Goal: Register for event/course

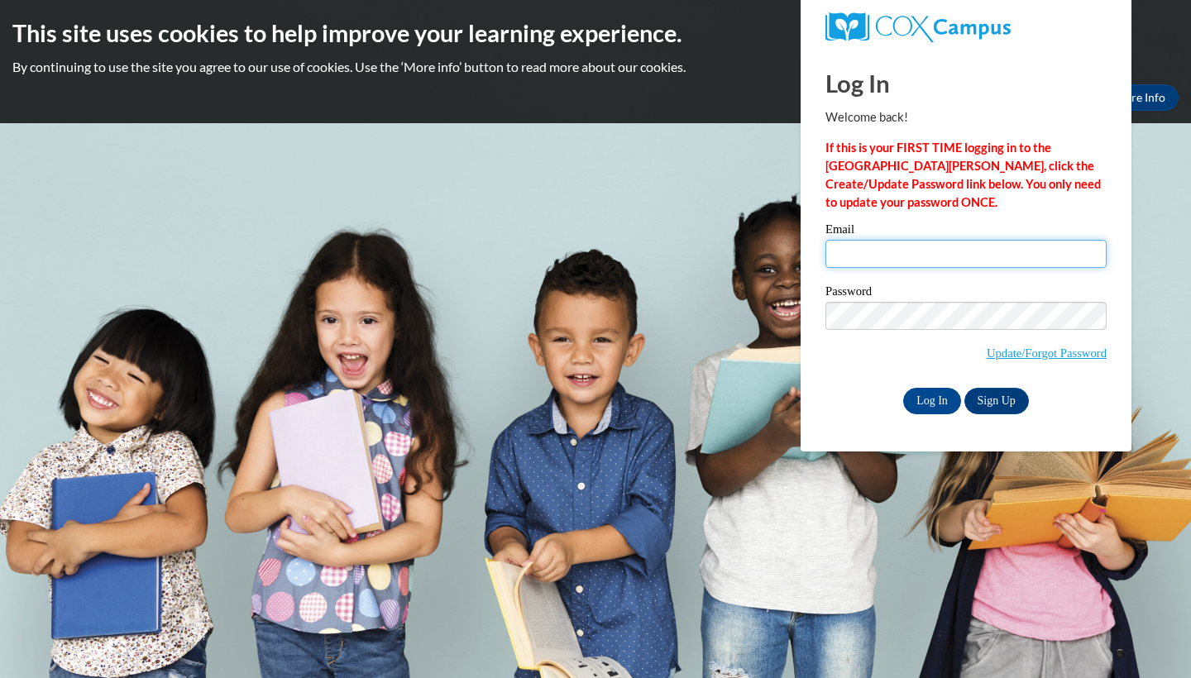
type input "haaren4732@ung.edu"
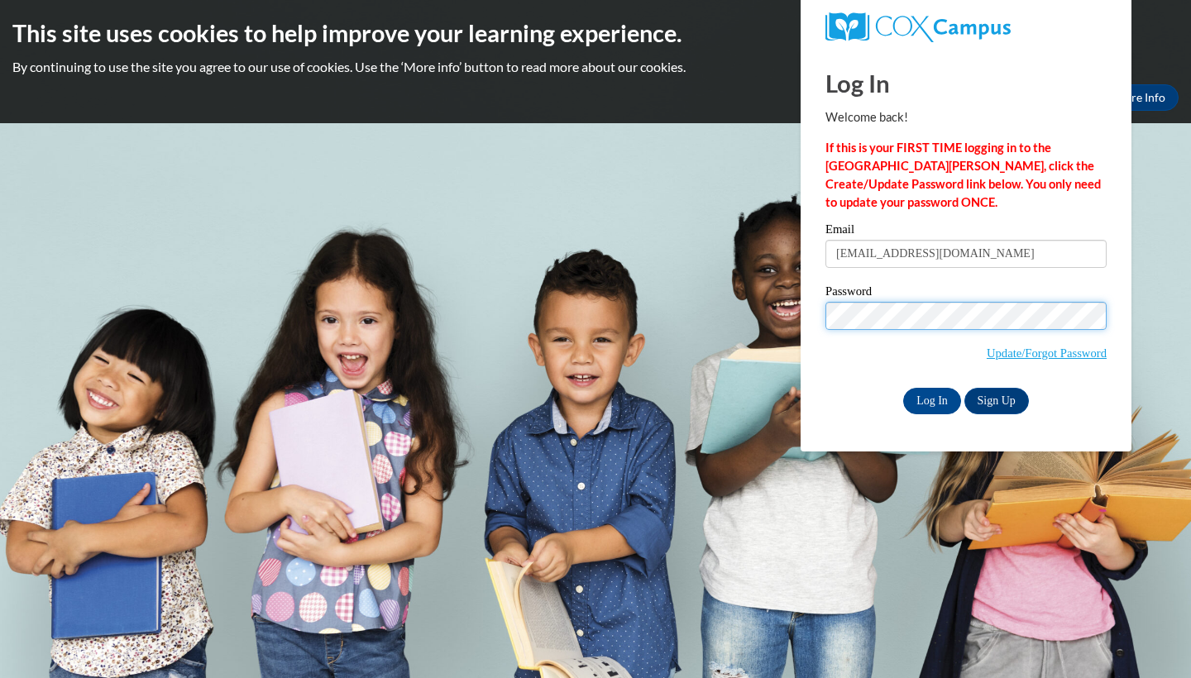
click at [931, 400] on input "Log In" at bounding box center [932, 401] width 58 height 26
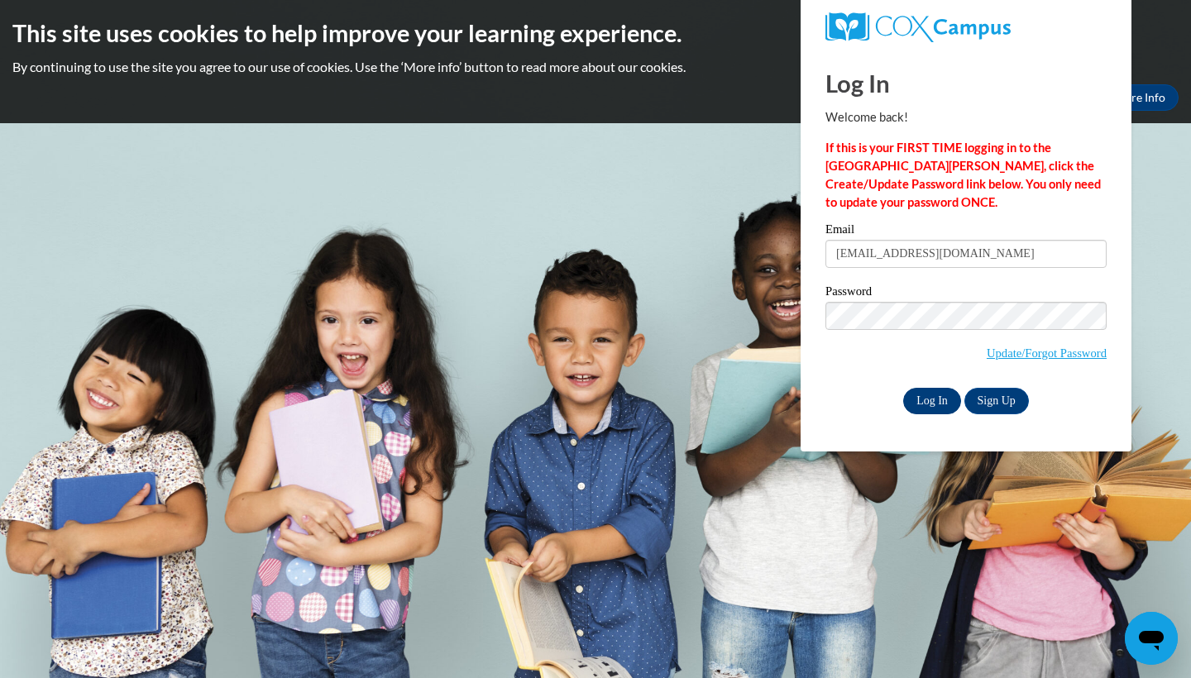
click at [932, 409] on input "Log In" at bounding box center [932, 401] width 58 height 26
click at [926, 395] on input "Log In" at bounding box center [932, 401] width 58 height 26
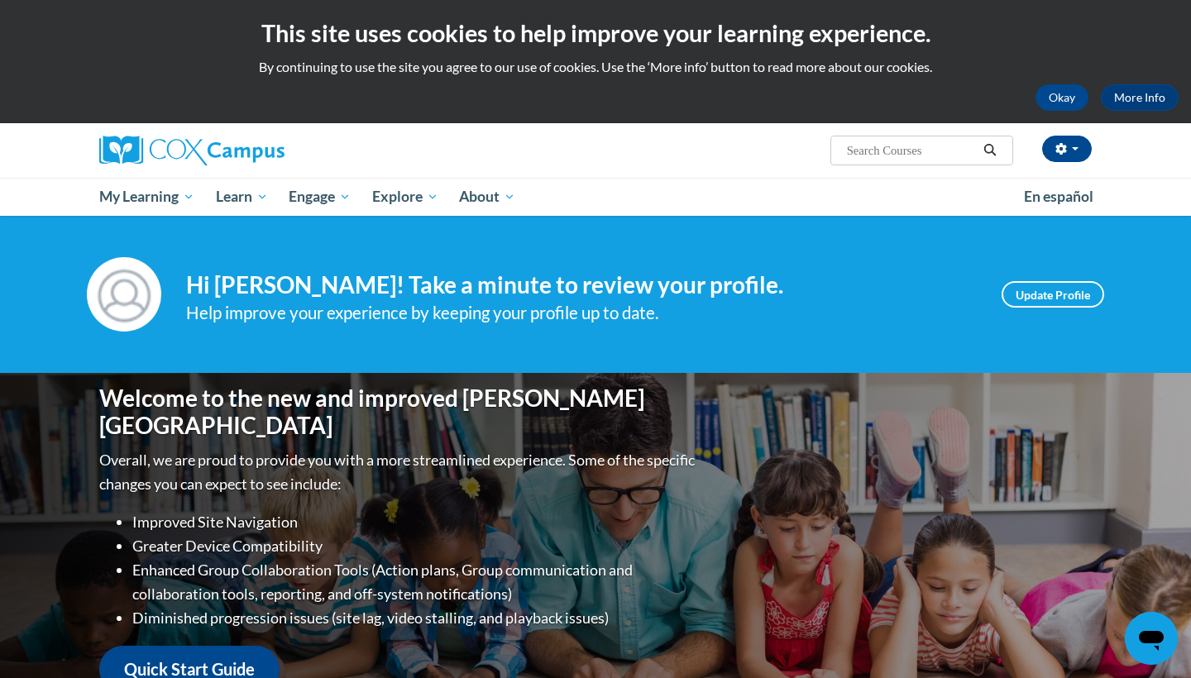
click at [897, 149] on input "Search..." at bounding box center [911, 151] width 132 height 20
type input "Campus systematic"
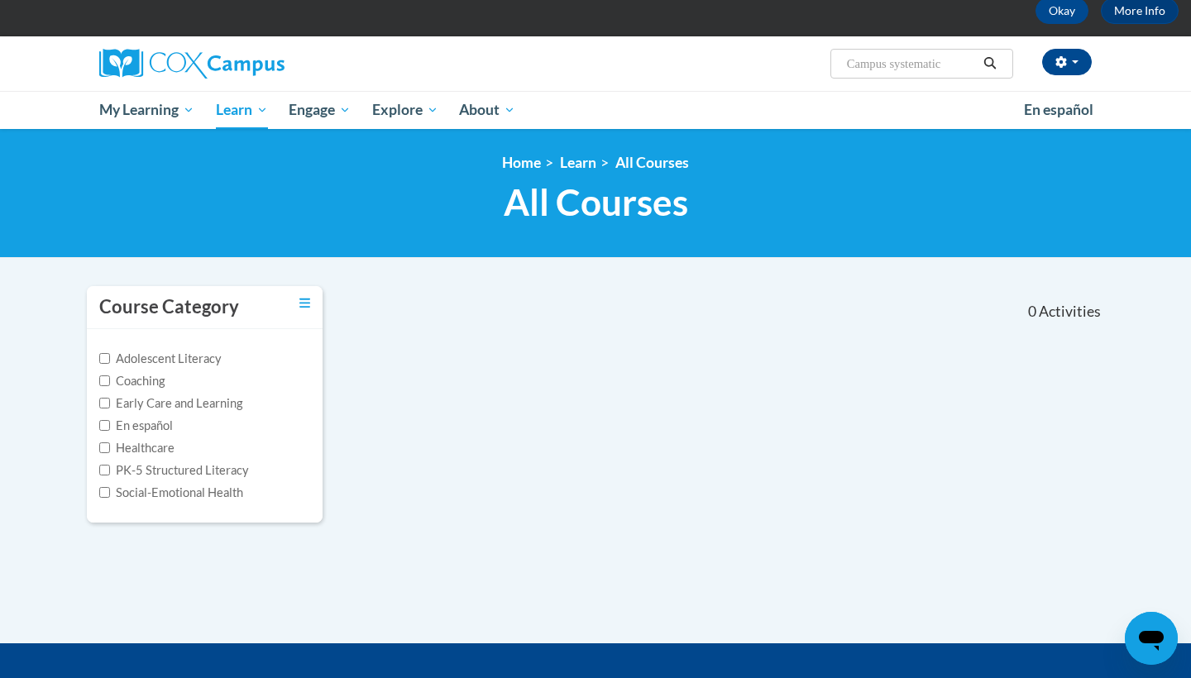
scroll to position [55, 0]
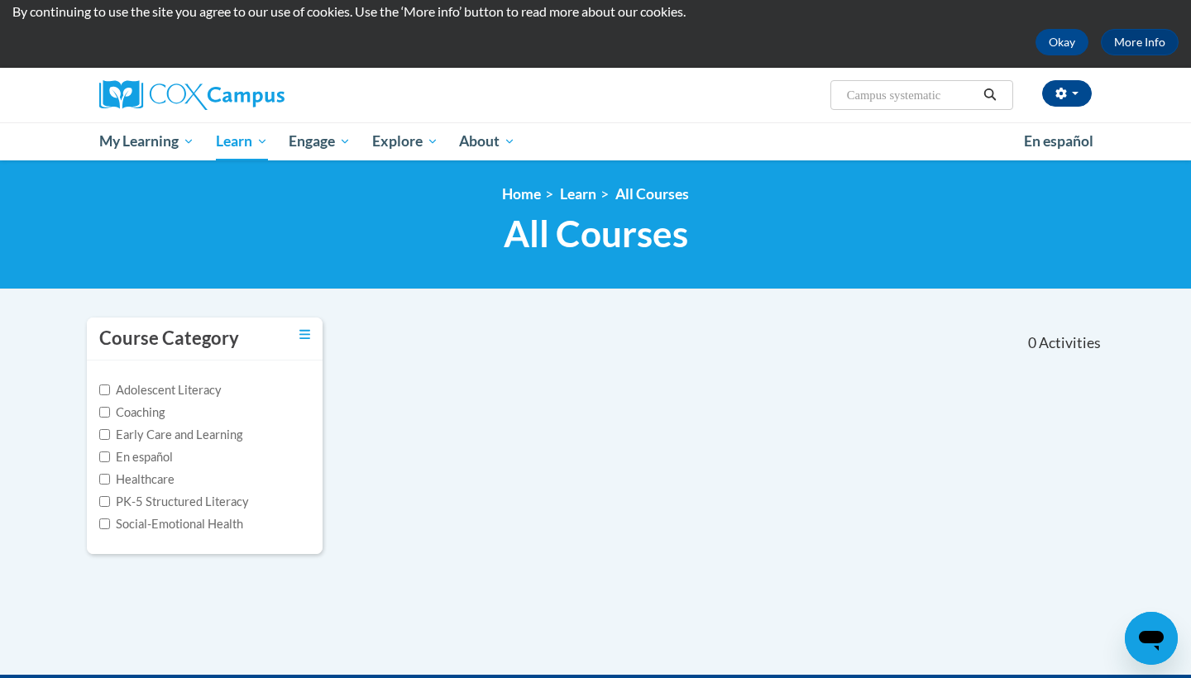
click at [902, 94] on input "Campus systematic" at bounding box center [911, 95] width 132 height 20
type input "Systematic"
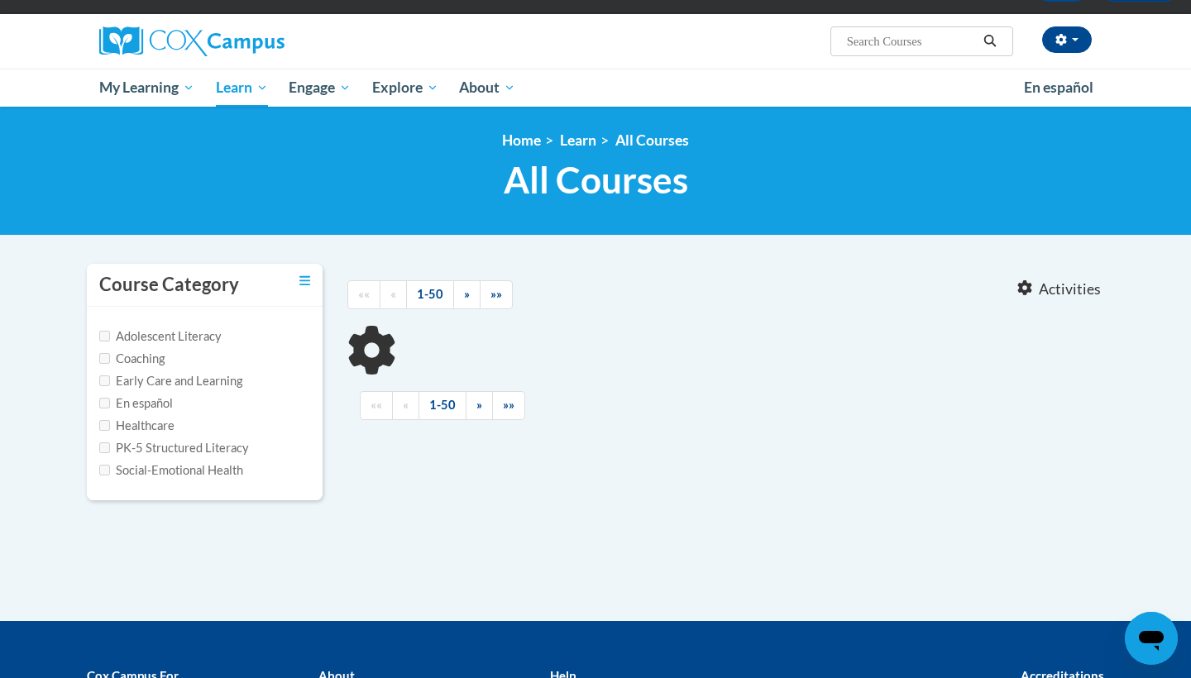
type input "Systematic"
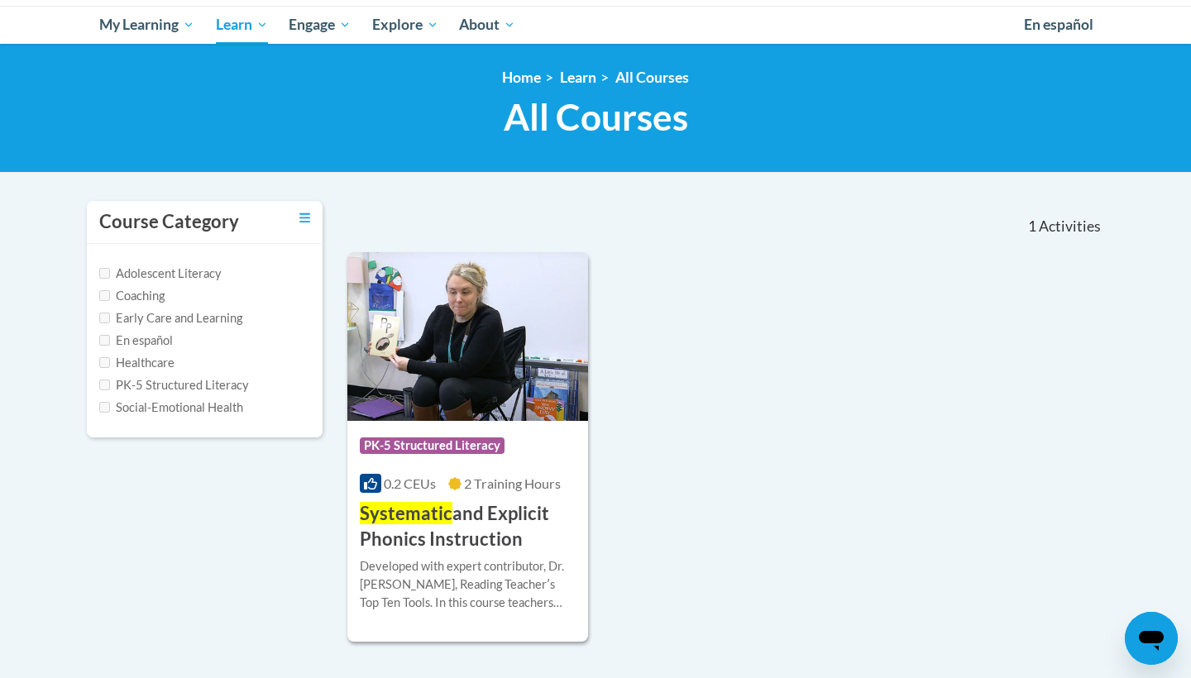
scroll to position [184, 0]
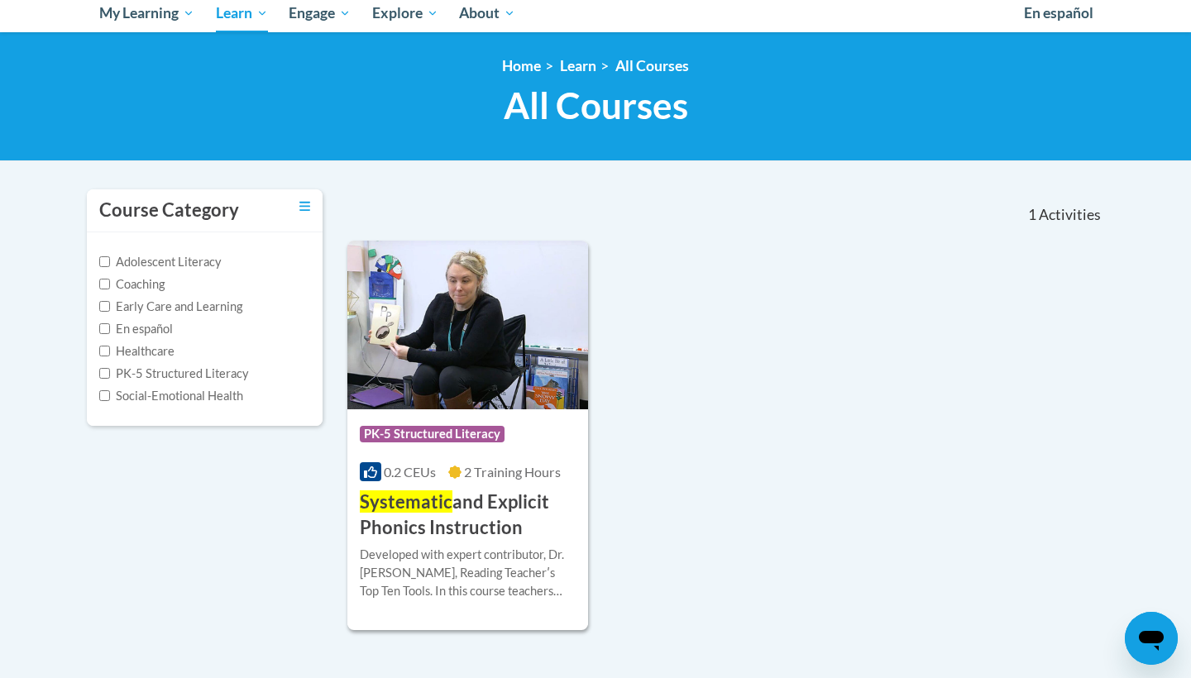
click at [390, 534] on h3 "Systematic and Explicit Phonics Instruction" at bounding box center [468, 515] width 216 height 51
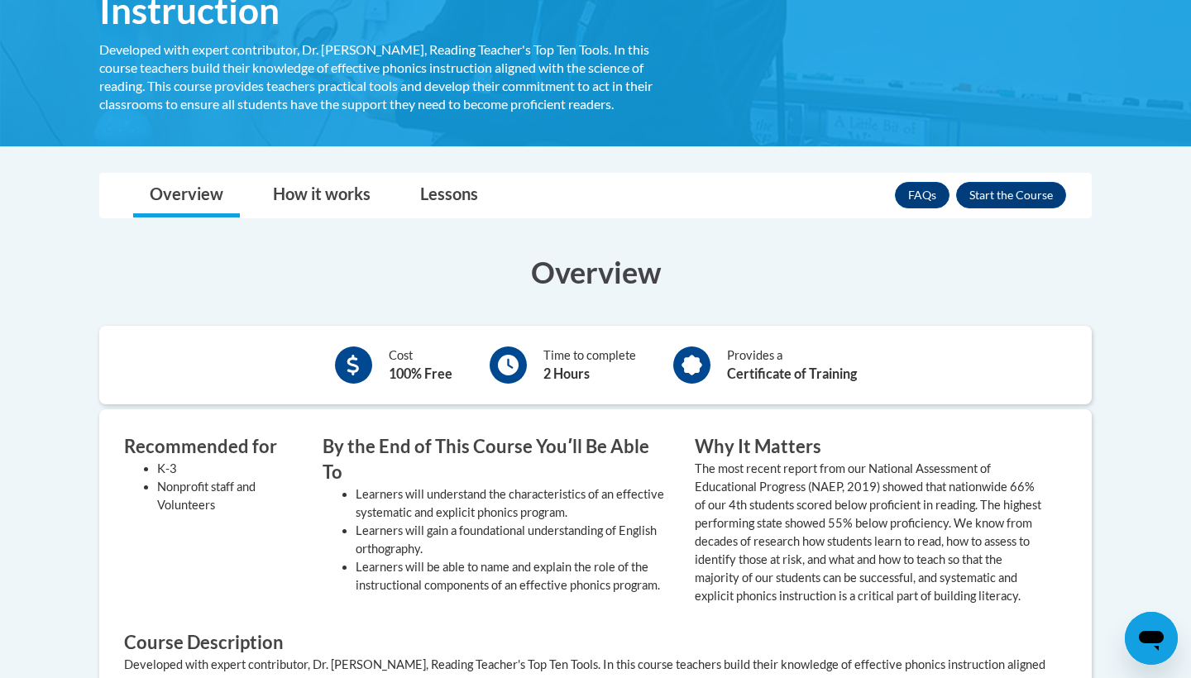
scroll to position [401, 0]
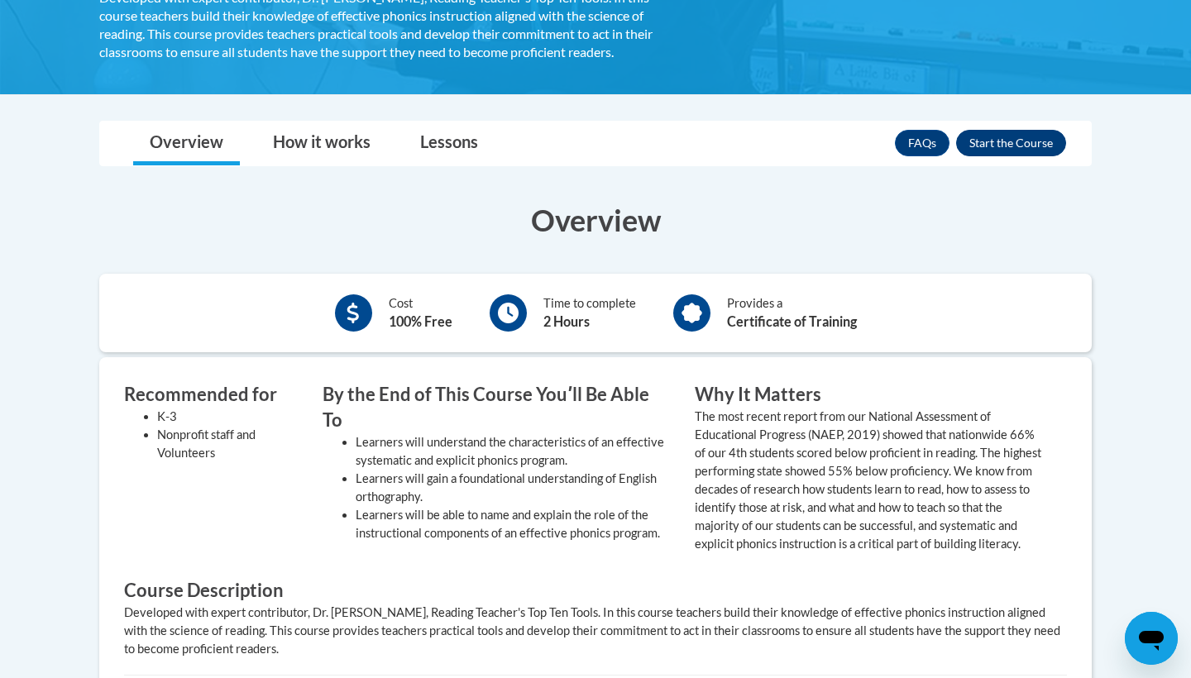
click at [1011, 138] on button "Enroll" at bounding box center [1011, 143] width 110 height 26
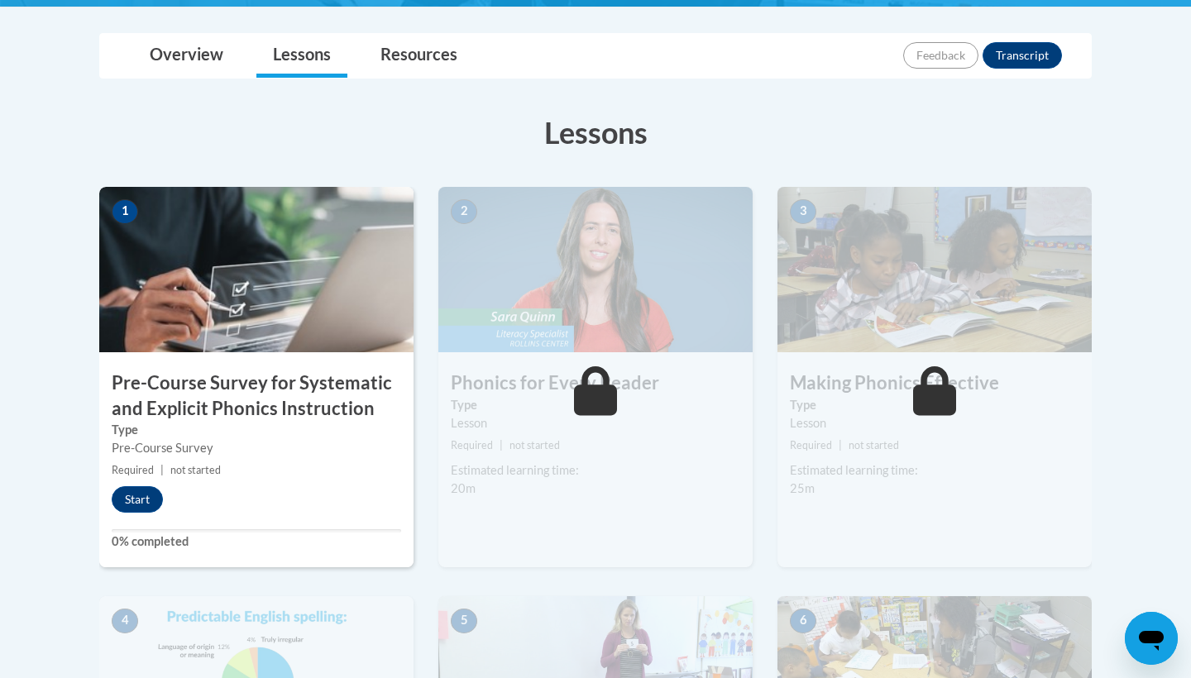
scroll to position [432, 0]
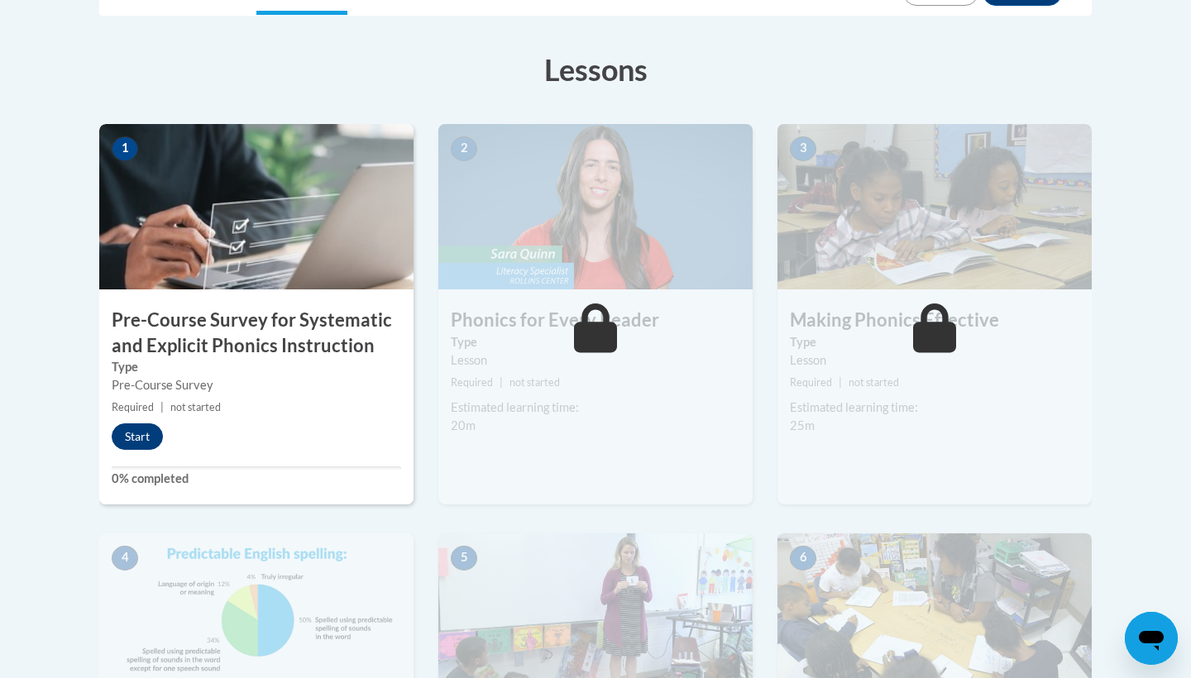
click at [149, 431] on button "Start" at bounding box center [137, 436] width 51 height 26
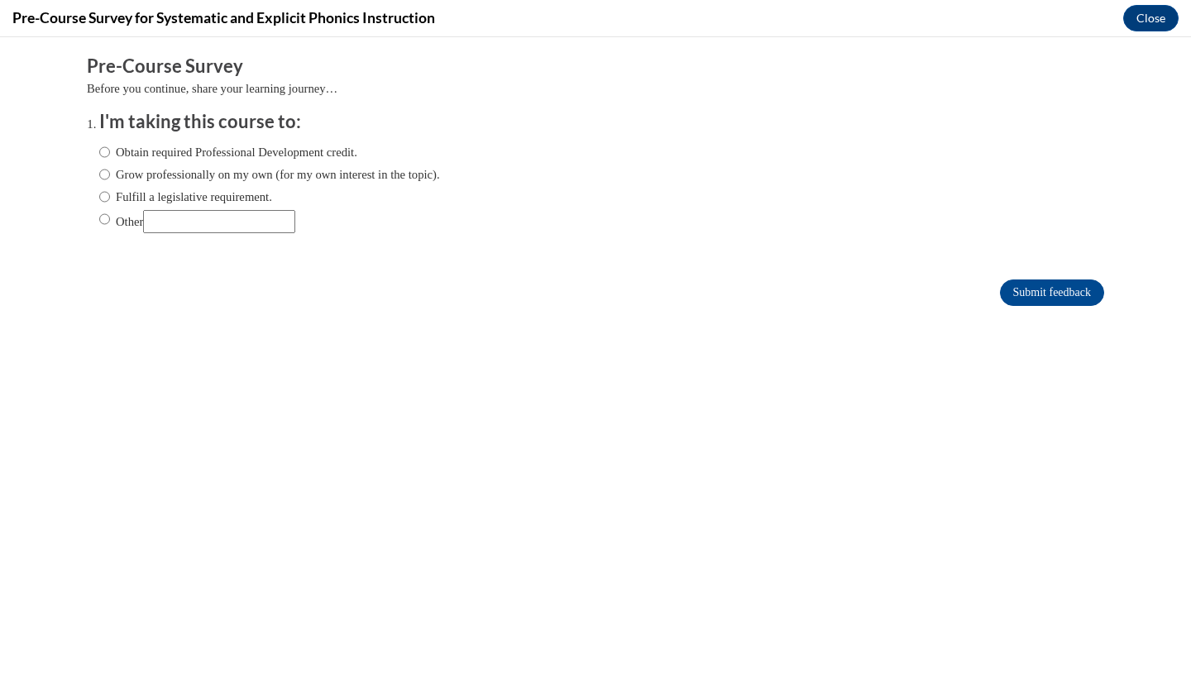
scroll to position [0, 0]
click at [250, 156] on label "Obtain required Professional Development credit." at bounding box center [228, 152] width 258 height 18
click at [110, 156] on input "Obtain required Professional Development credit." at bounding box center [104, 152] width 11 height 18
radio input "true"
click at [991, 282] on div "Submit feedback" at bounding box center [595, 293] width 1017 height 26
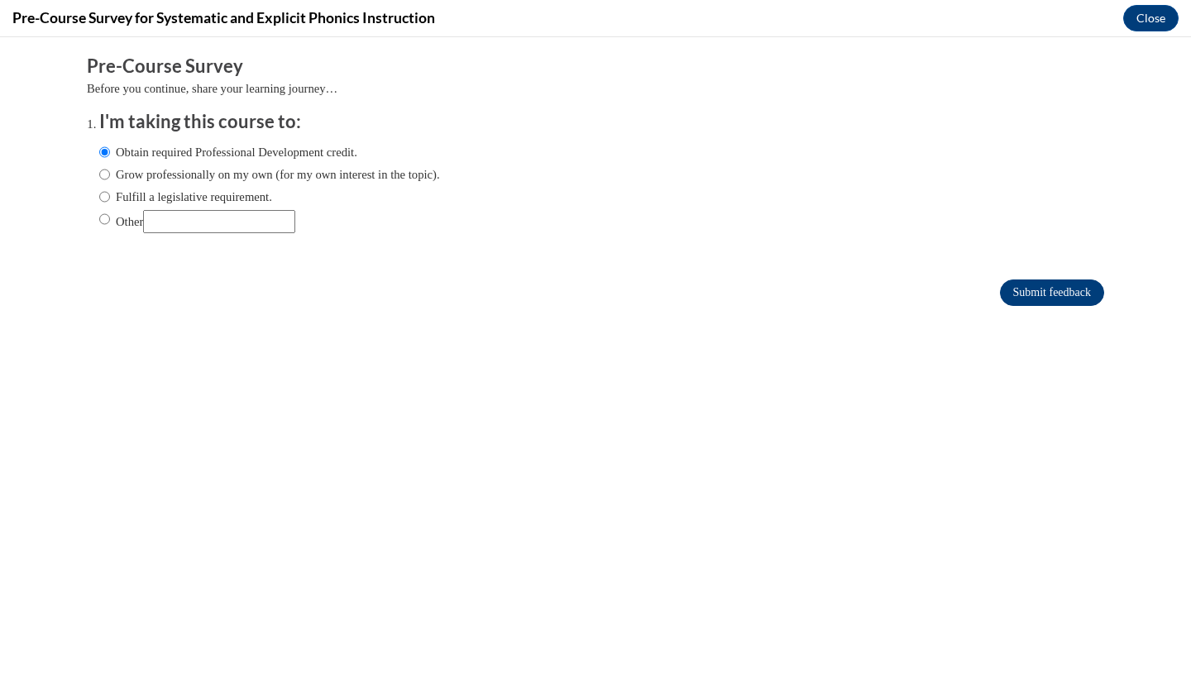
click at [1018, 290] on input "Submit feedback" at bounding box center [1052, 293] width 104 height 26
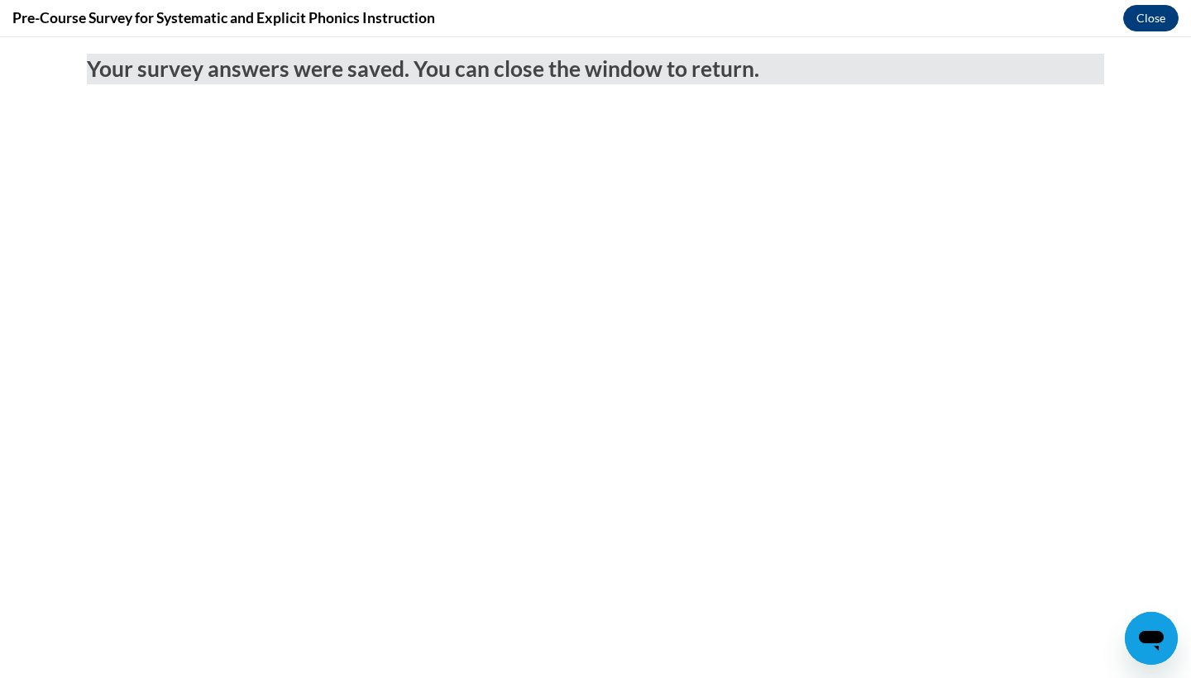
click at [1163, 21] on button "Close" at bounding box center [1150, 18] width 55 height 26
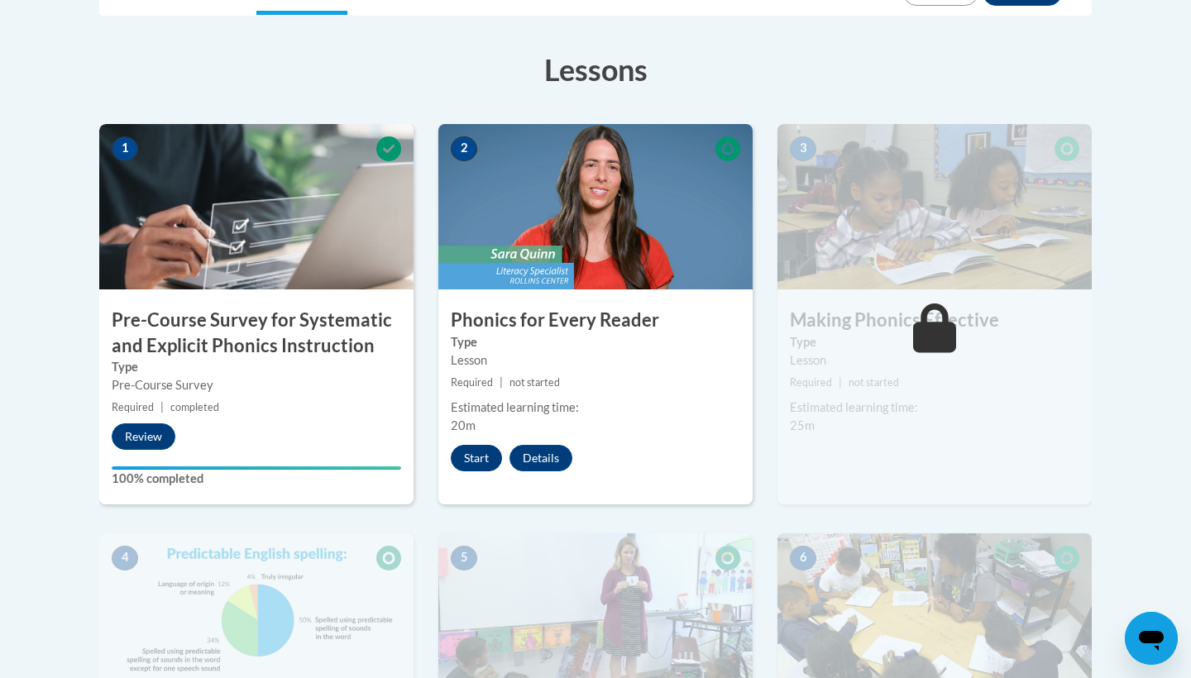
click at [477, 458] on button "Start" at bounding box center [476, 458] width 51 height 26
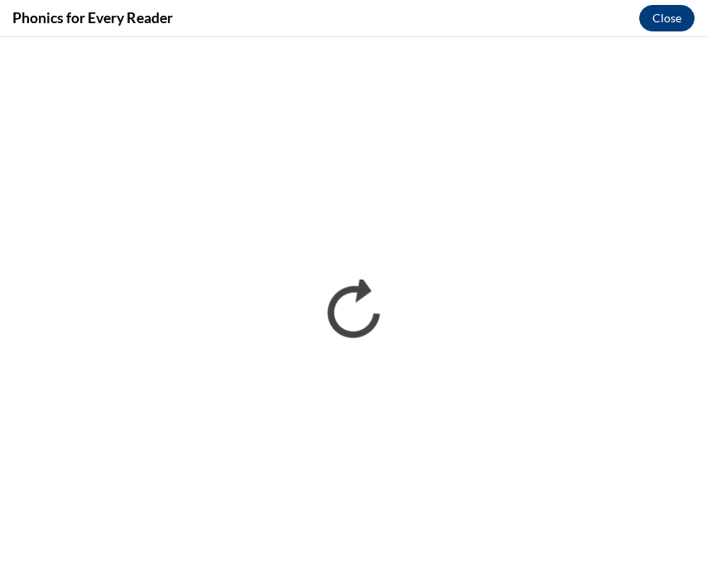
click at [662, 22] on button "Close" at bounding box center [666, 18] width 55 height 26
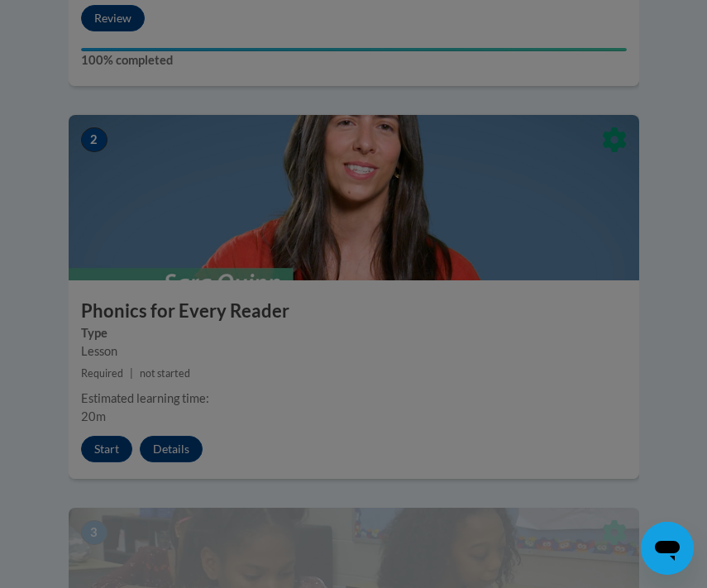
scroll to position [1132, 0]
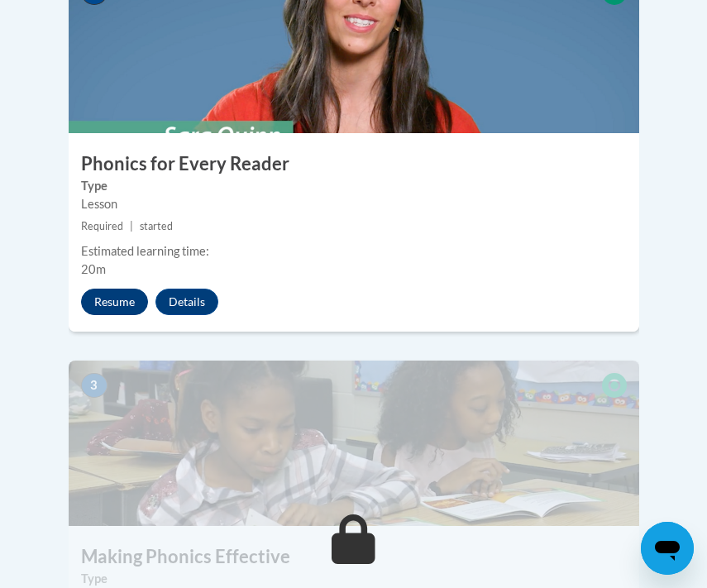
click at [117, 289] on button "Resume" at bounding box center [114, 302] width 67 height 26
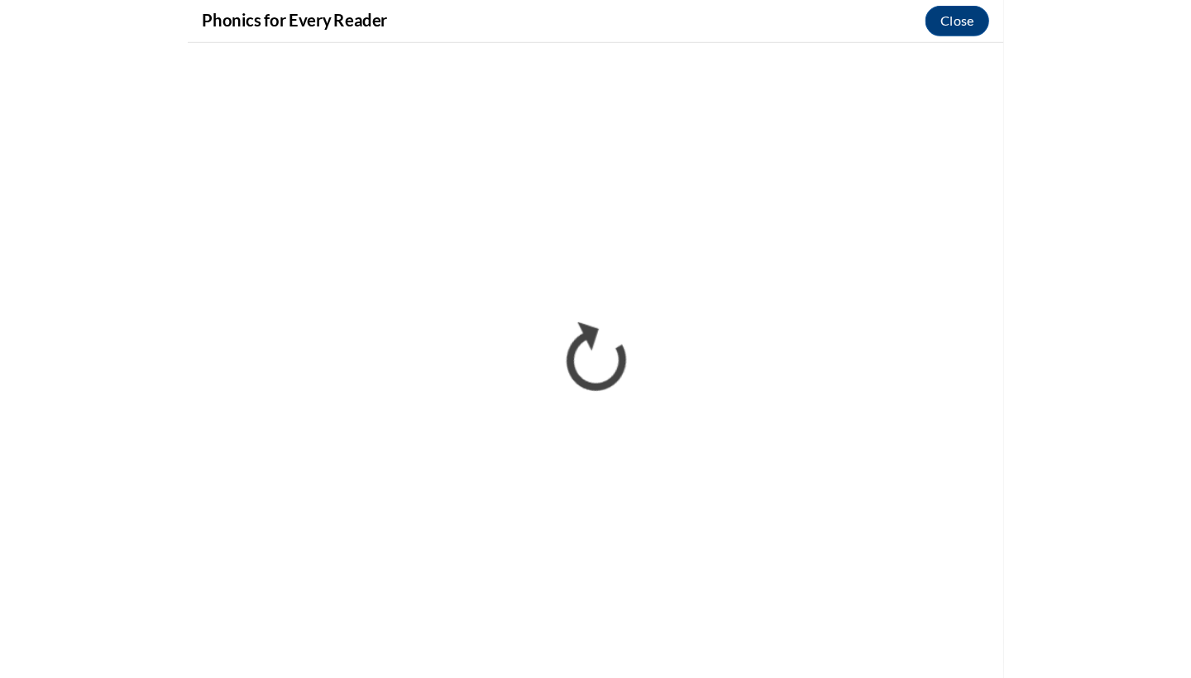
scroll to position [0, 0]
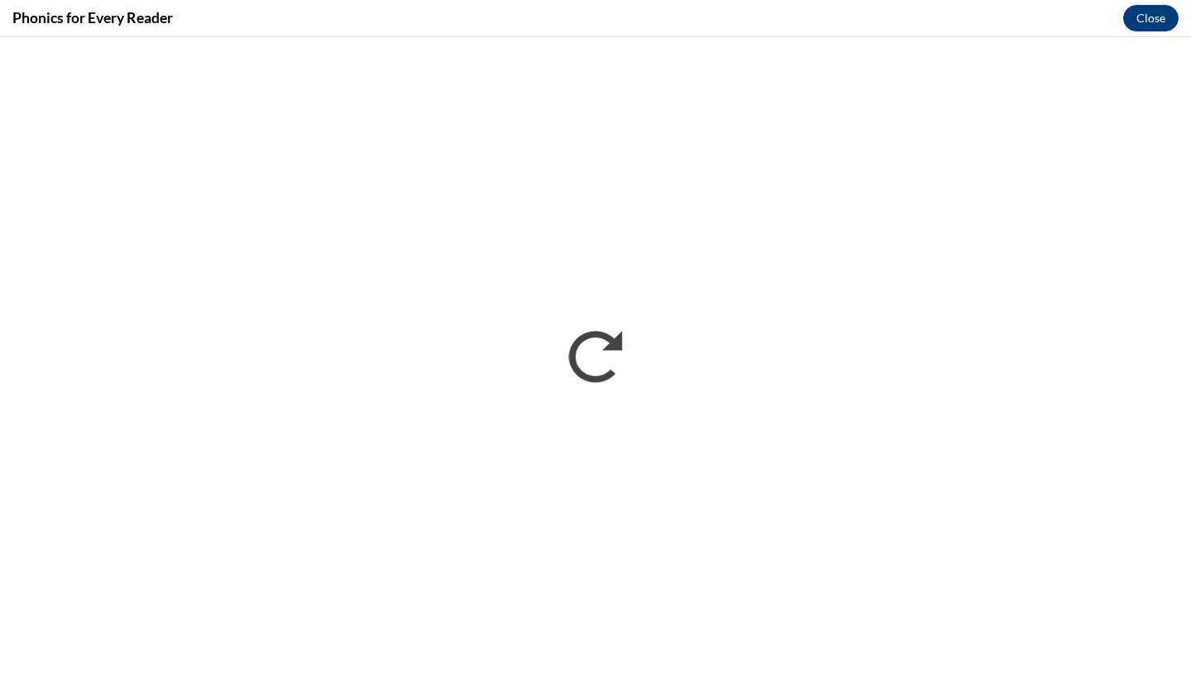
click at [1142, 15] on button "Close" at bounding box center [1150, 18] width 55 height 26
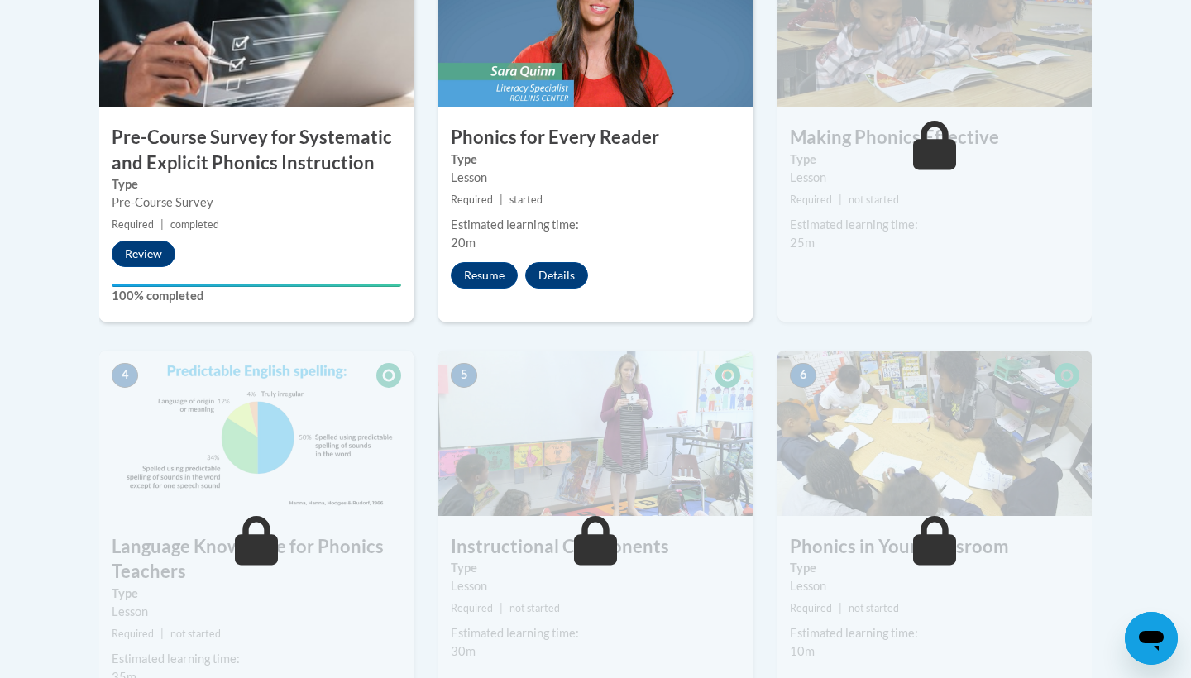
scroll to position [609, 0]
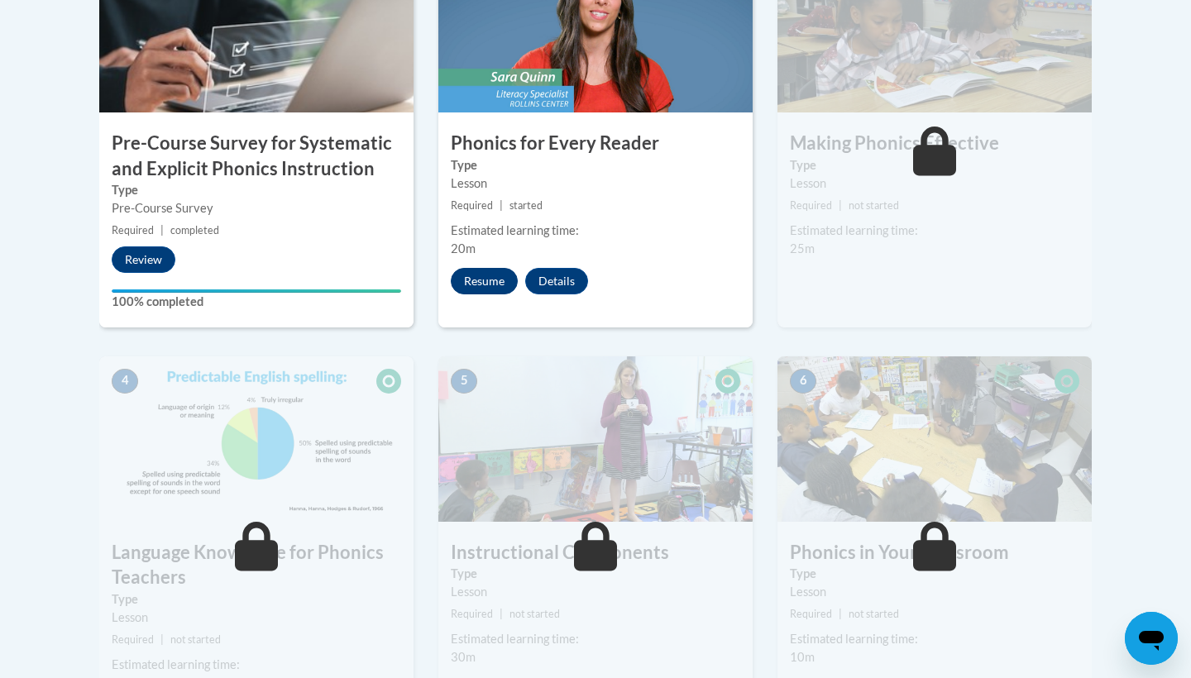
click at [476, 286] on button "Resume" at bounding box center [484, 281] width 67 height 26
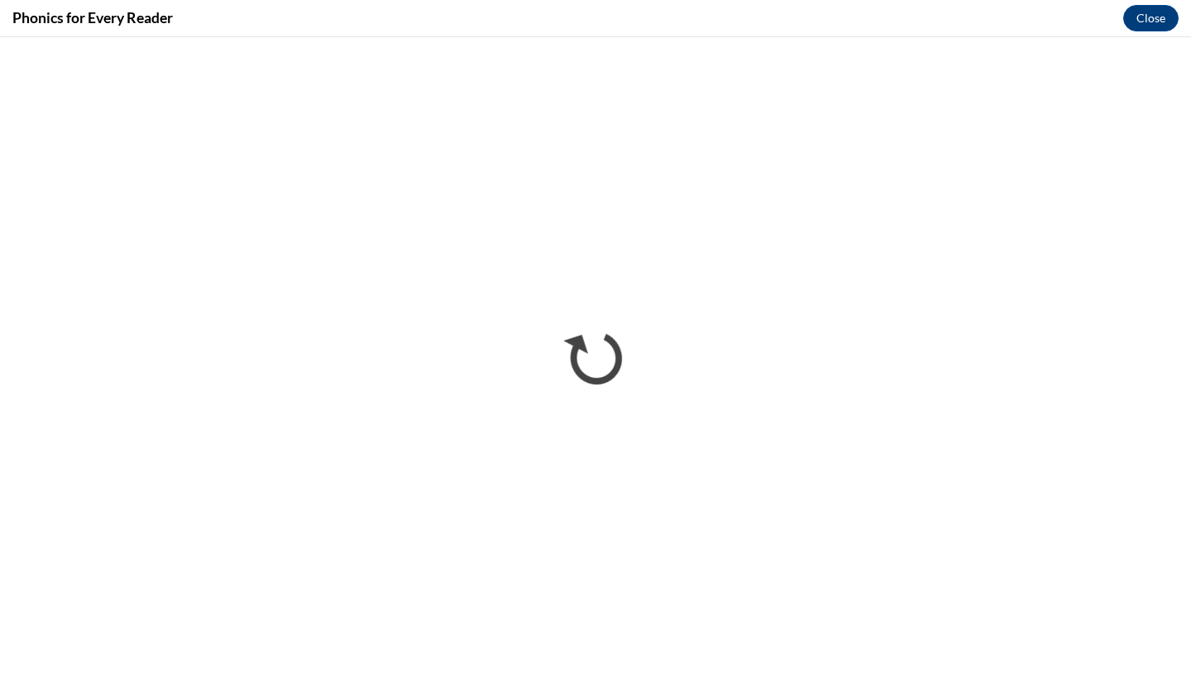
scroll to position [0, 0]
click at [1146, 24] on button "Close" at bounding box center [1150, 18] width 55 height 26
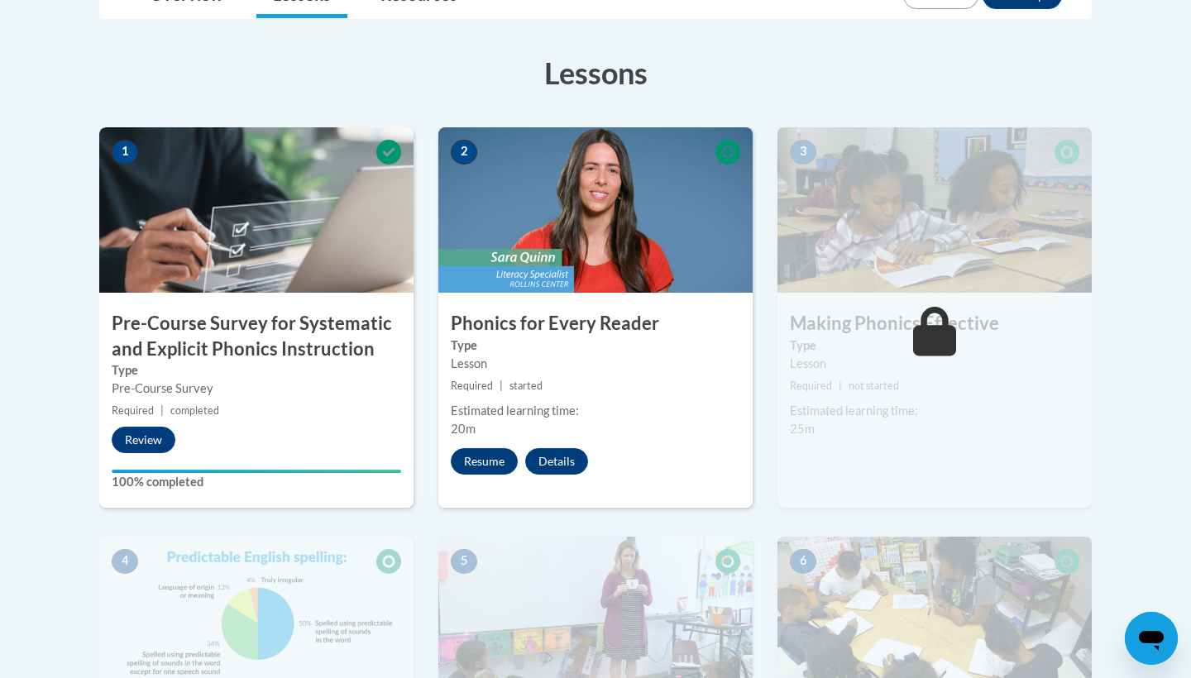
scroll to position [409, 0]
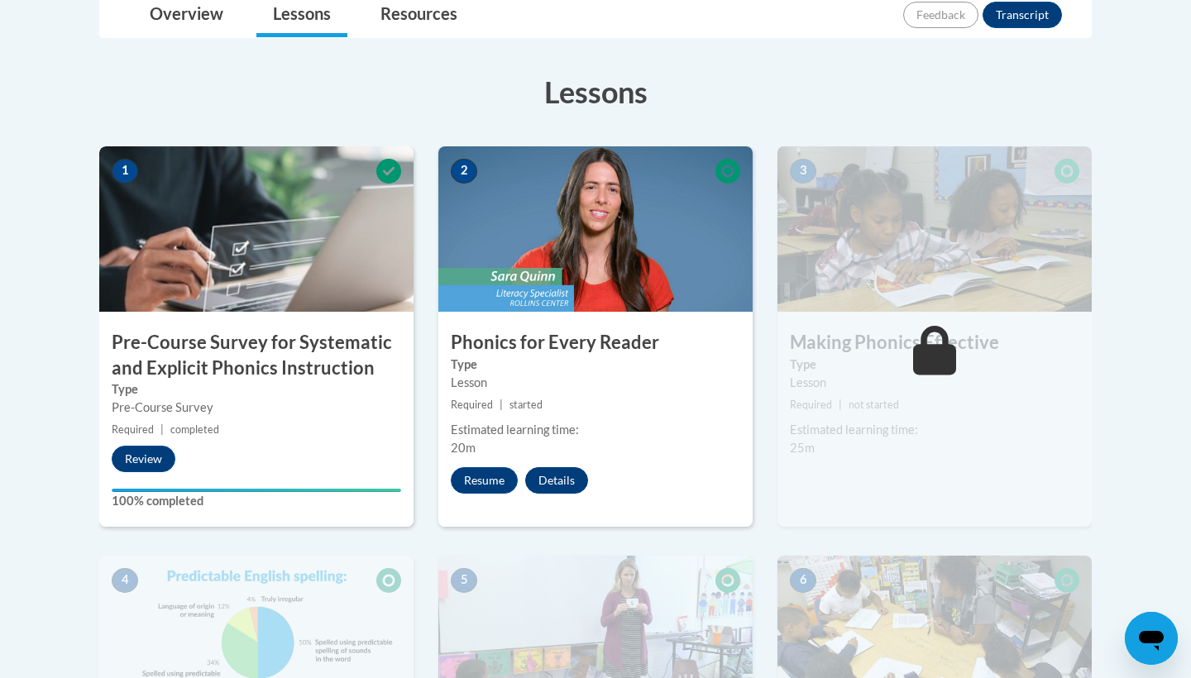
click at [552, 473] on button "Details" at bounding box center [556, 480] width 63 height 26
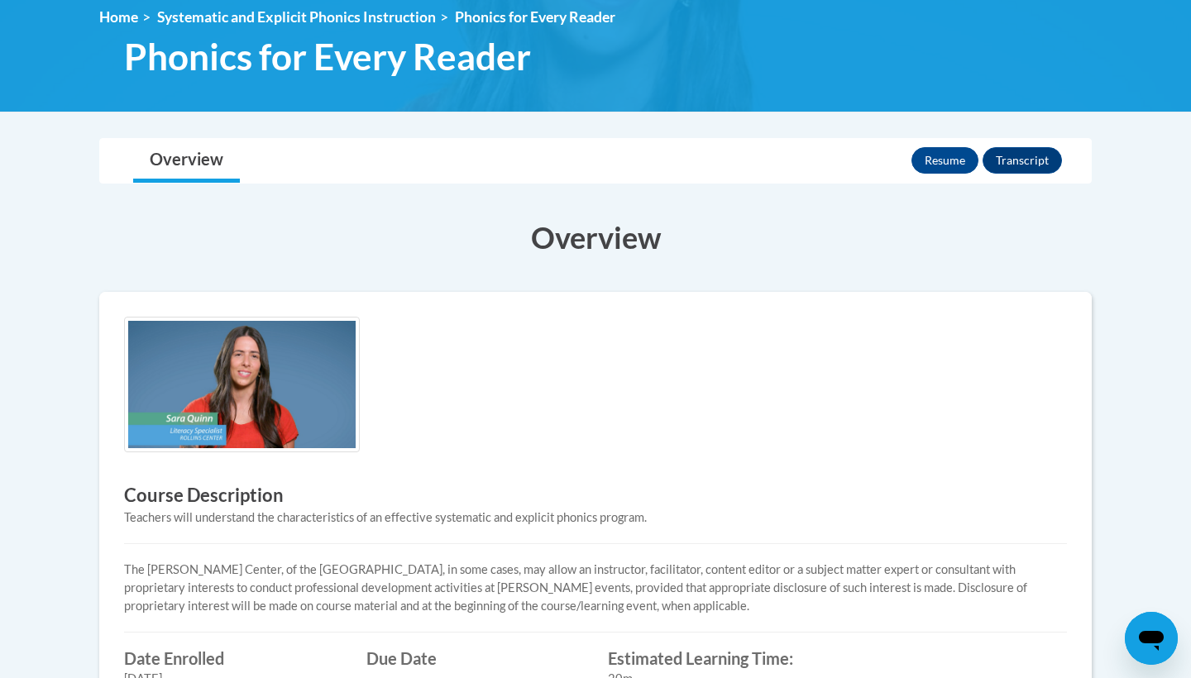
scroll to position [230, 0]
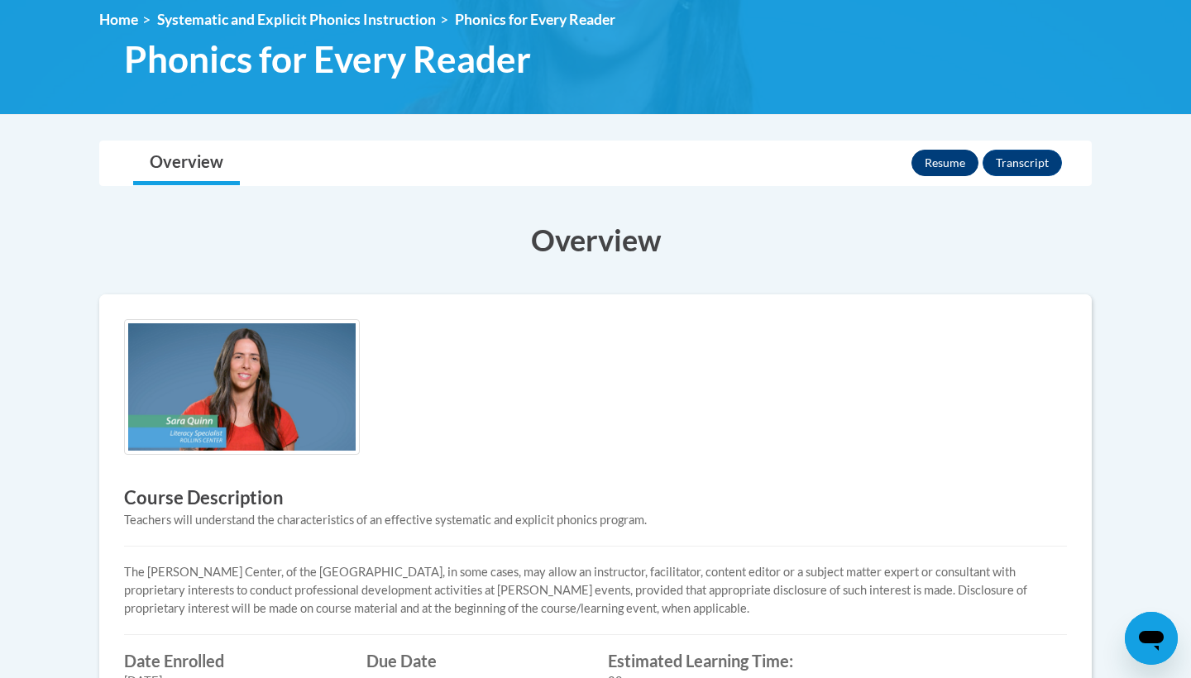
click at [933, 160] on button "Resume" at bounding box center [945, 163] width 67 height 26
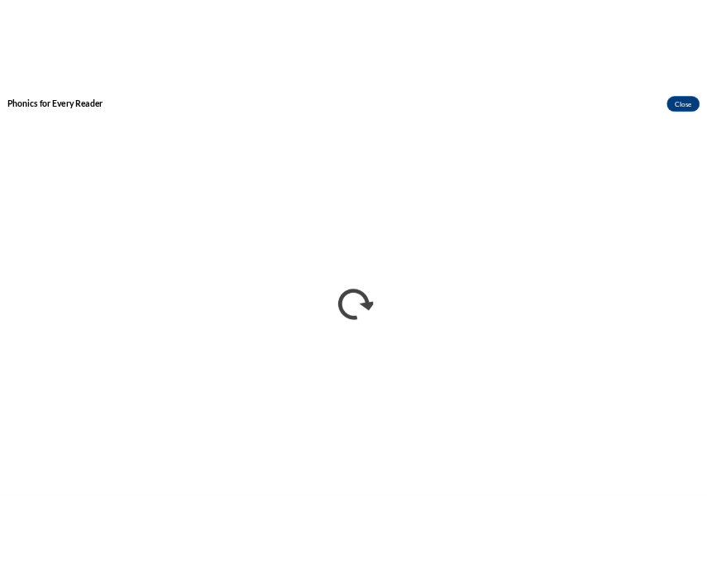
scroll to position [0, 0]
